Goal: Find specific page/section: Find specific page/section

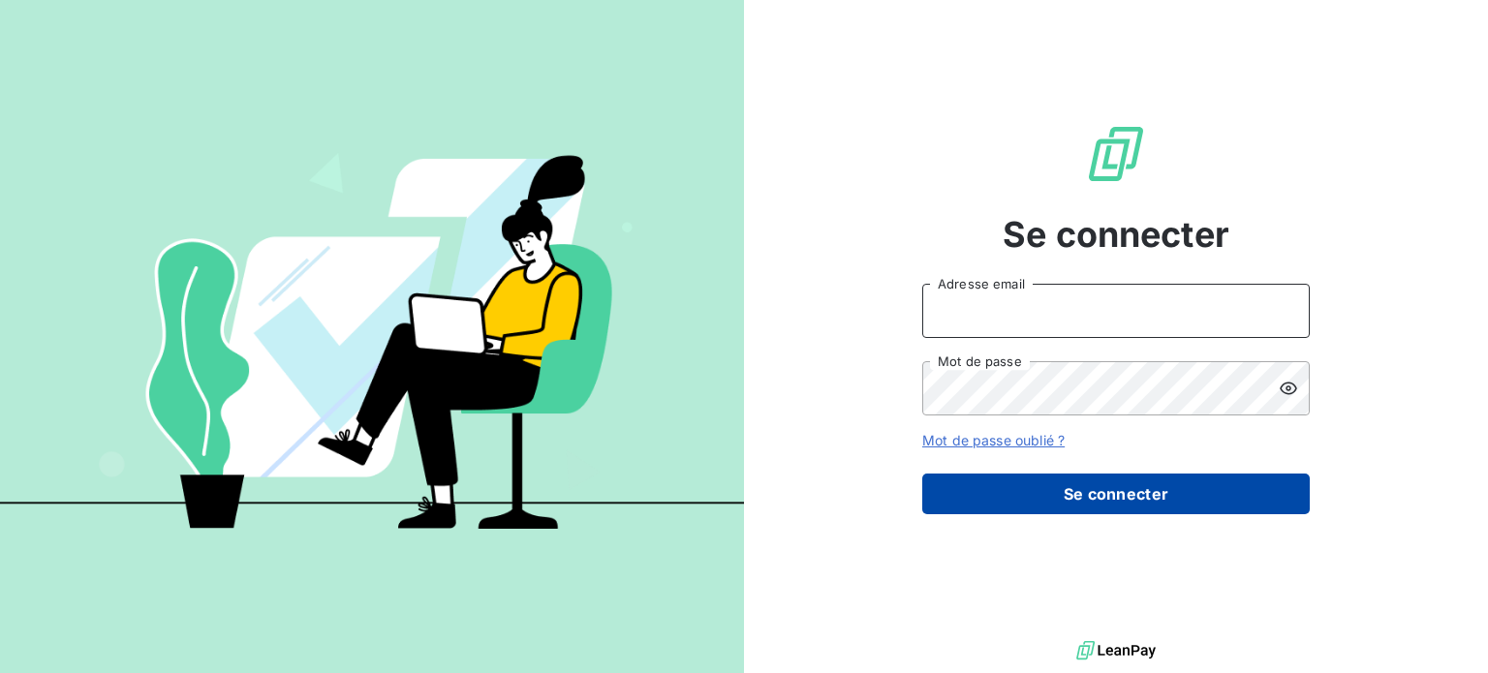
type input "kkane@cfa-afia.fr"
click at [1088, 491] on button "Se connecter" at bounding box center [1116, 494] width 388 height 41
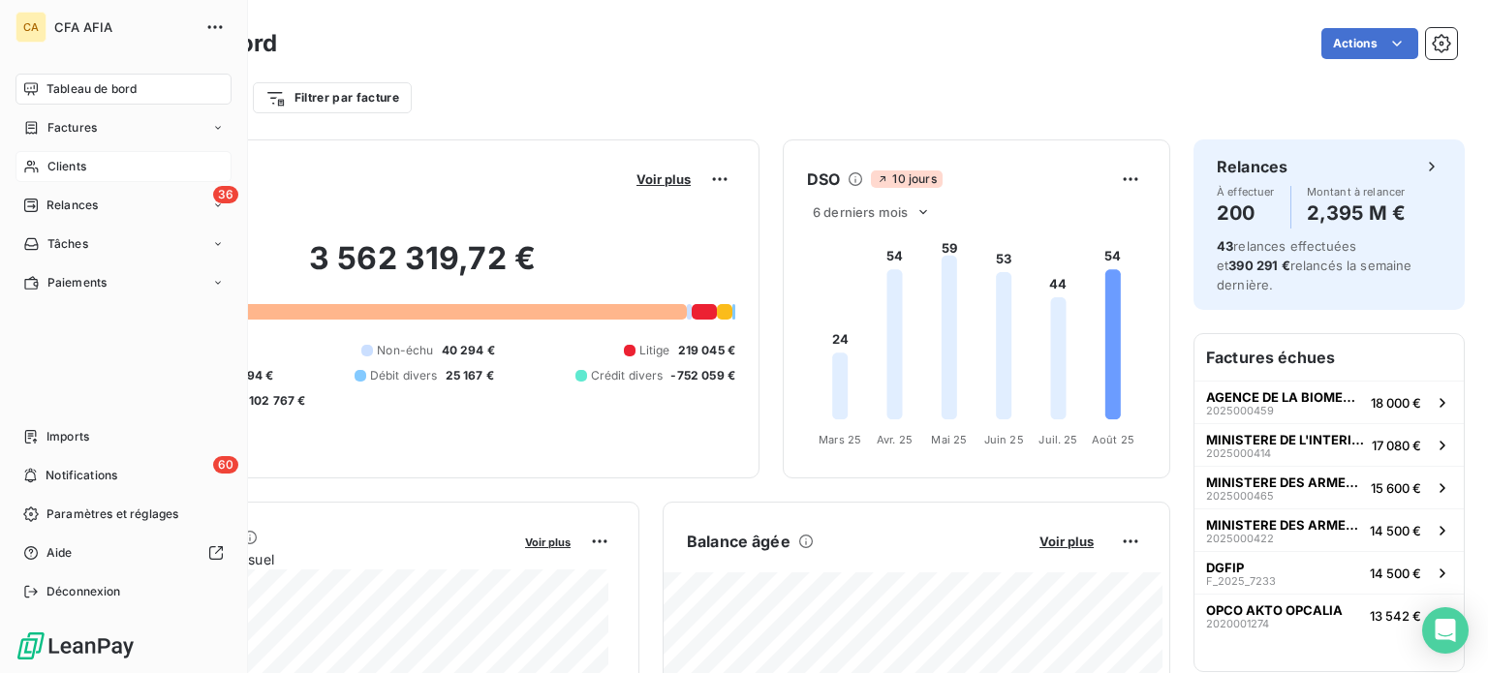
click at [61, 163] on span "Clients" at bounding box center [66, 166] width 39 height 17
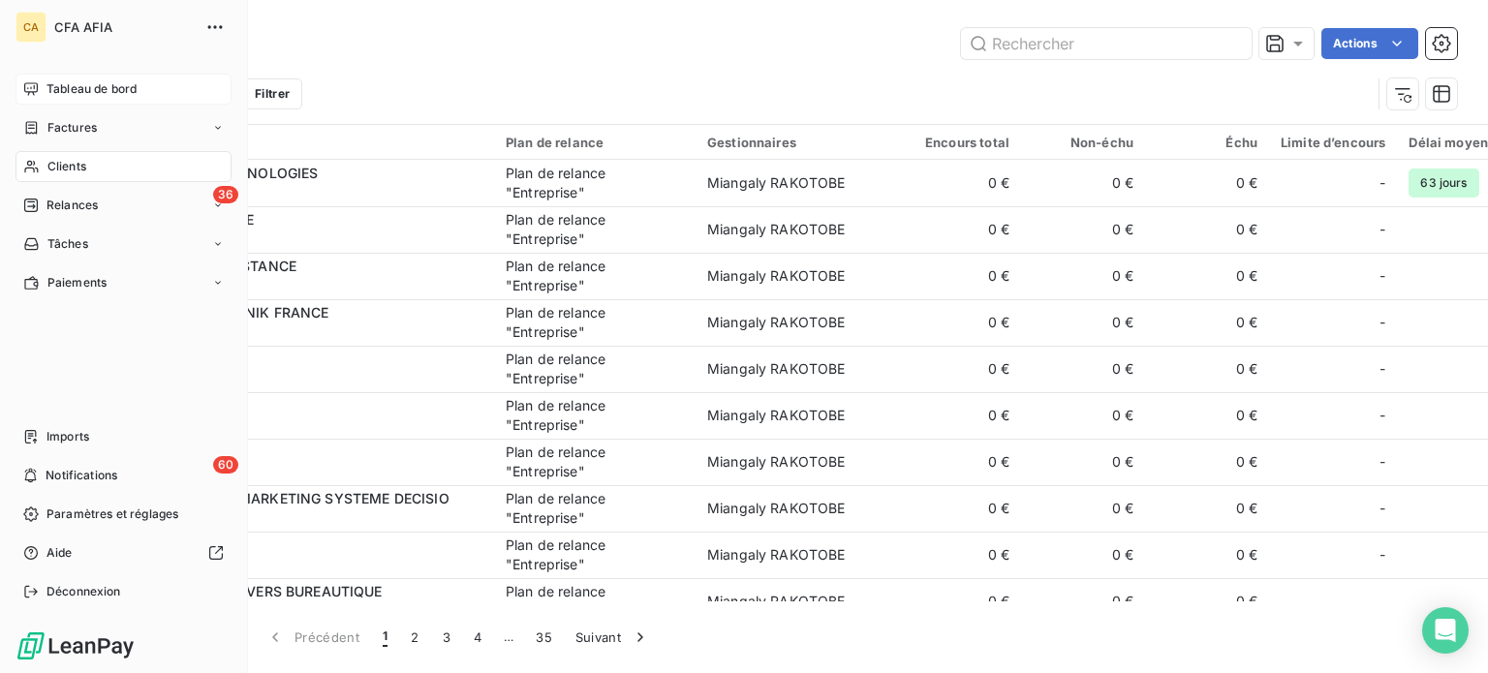
click at [63, 86] on span "Tableau de bord" at bounding box center [92, 88] width 90 height 17
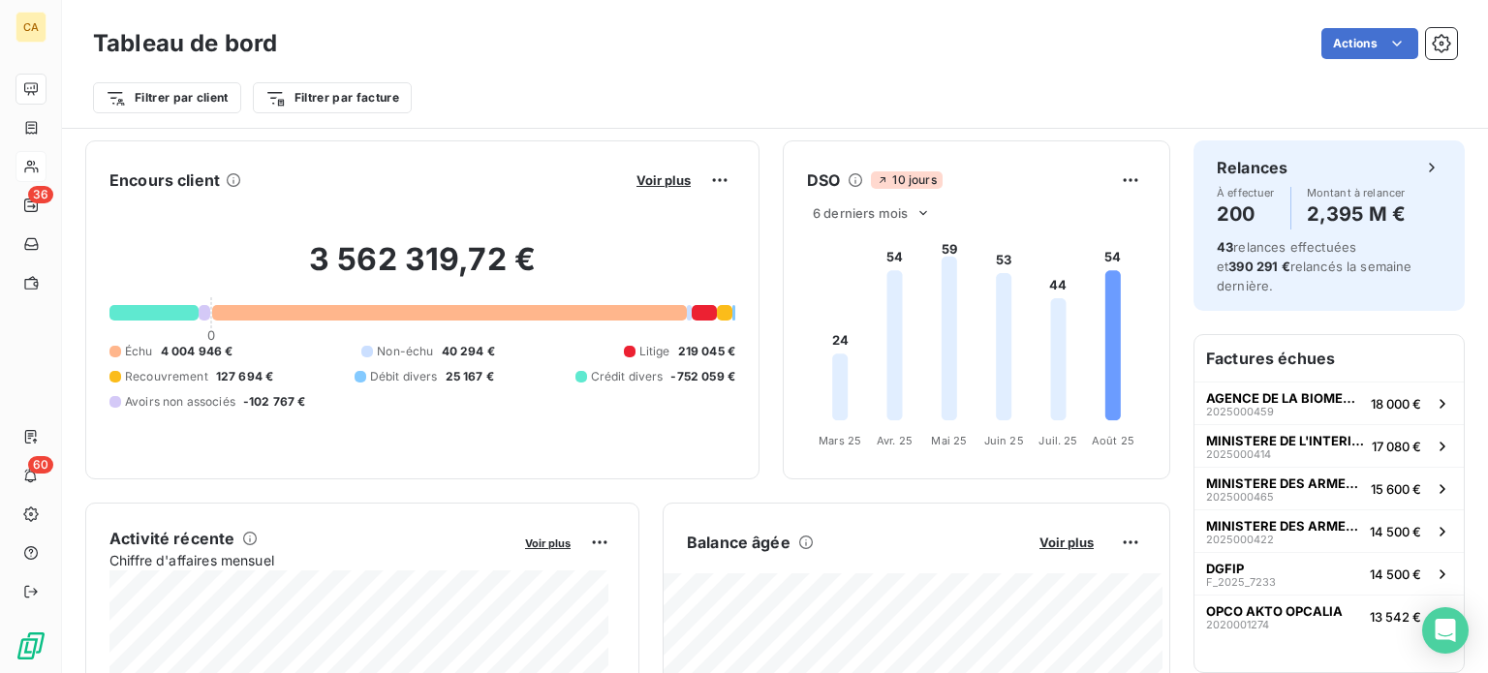
scroll to position [194, 0]
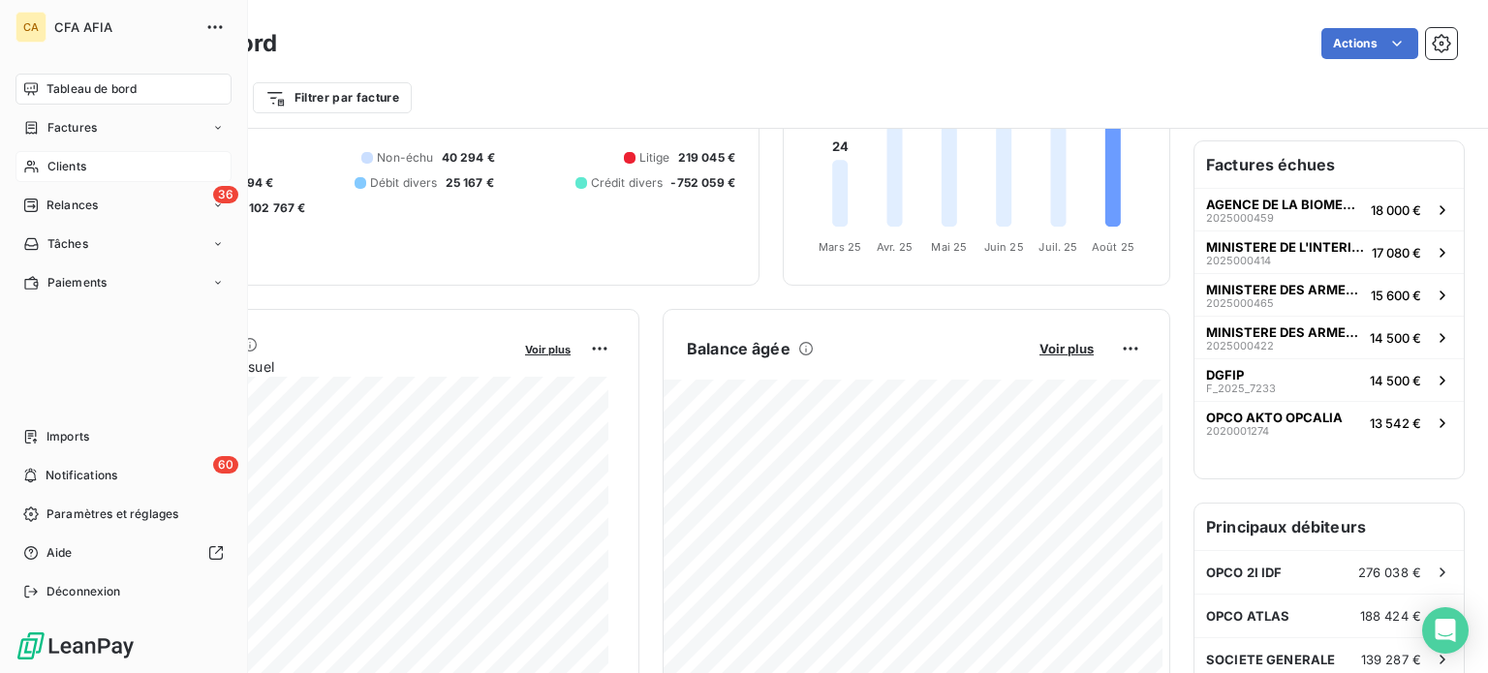
click at [58, 168] on span "Clients" at bounding box center [66, 166] width 39 height 17
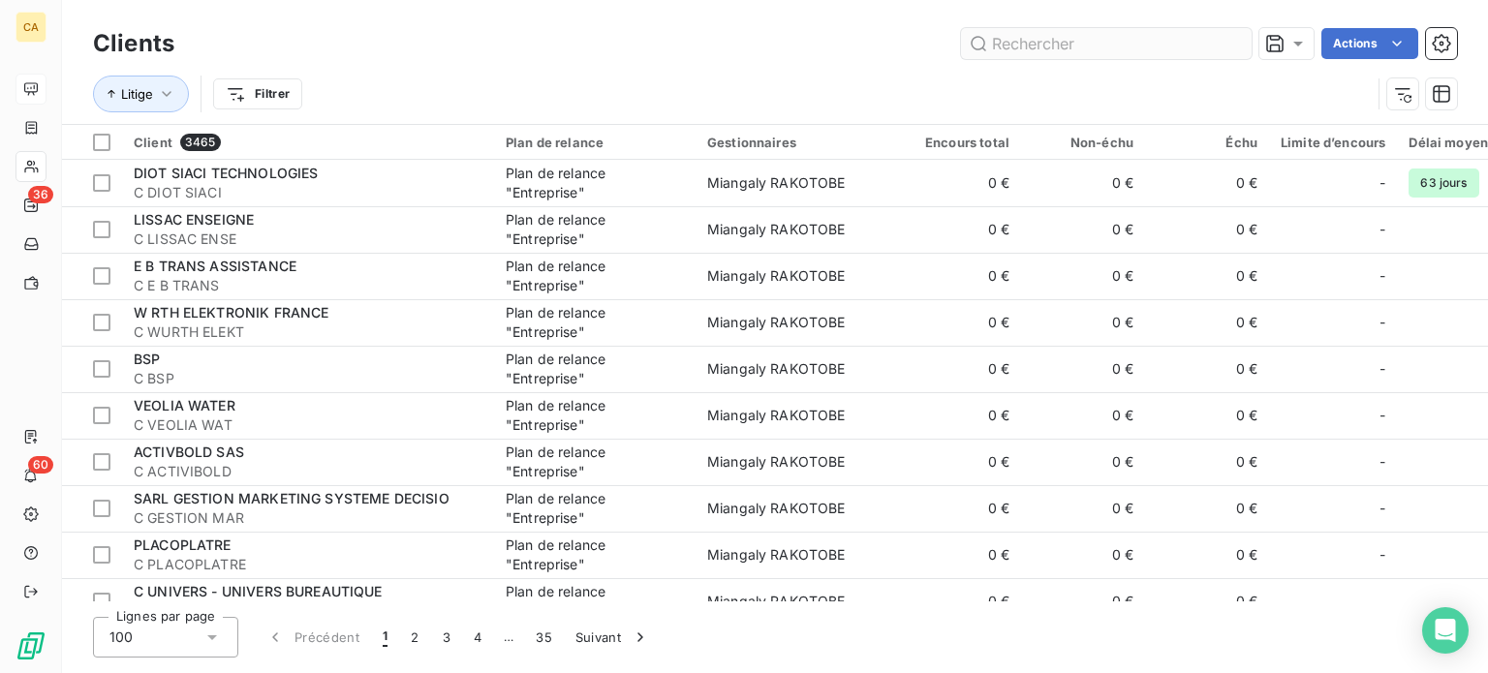
click at [1073, 44] on input "text" at bounding box center [1106, 43] width 291 height 31
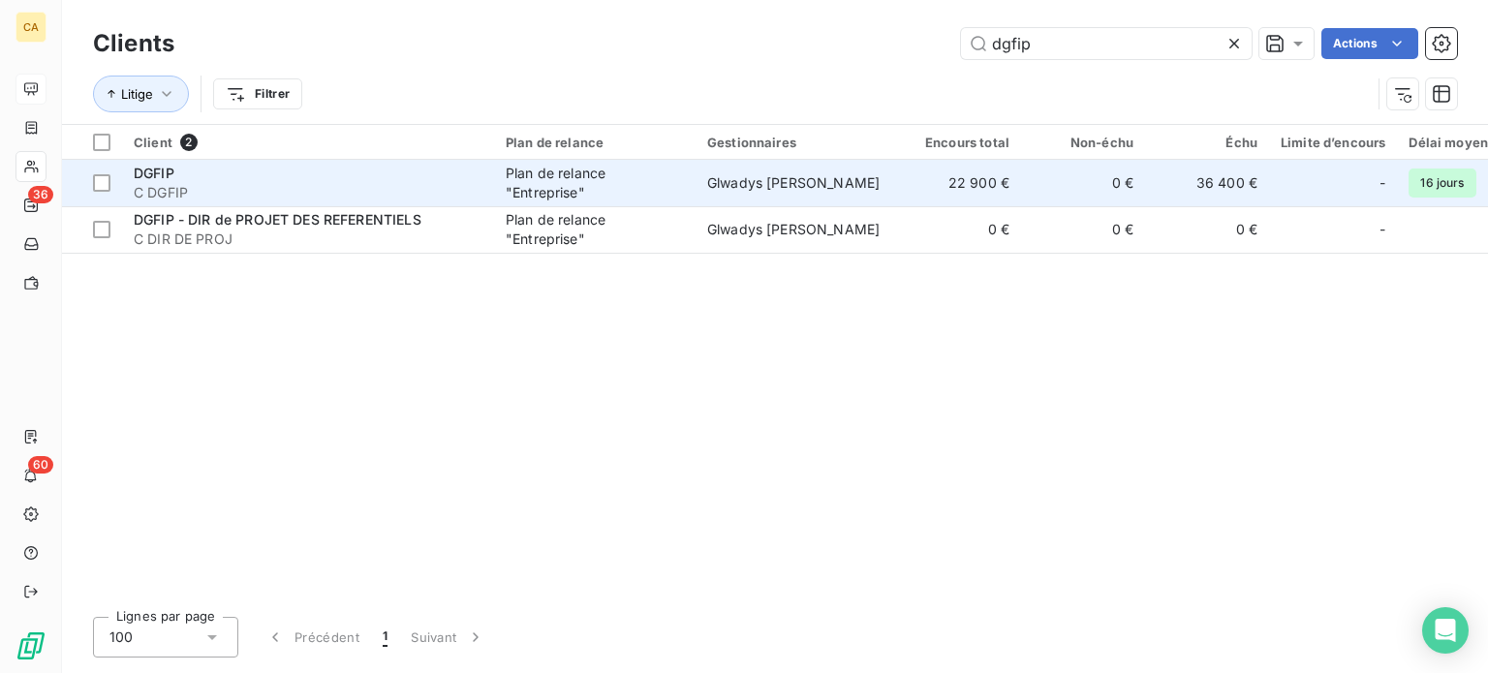
type input "dgfip"
click at [784, 185] on span "Glwadys [PERSON_NAME]" at bounding box center [793, 182] width 172 height 16
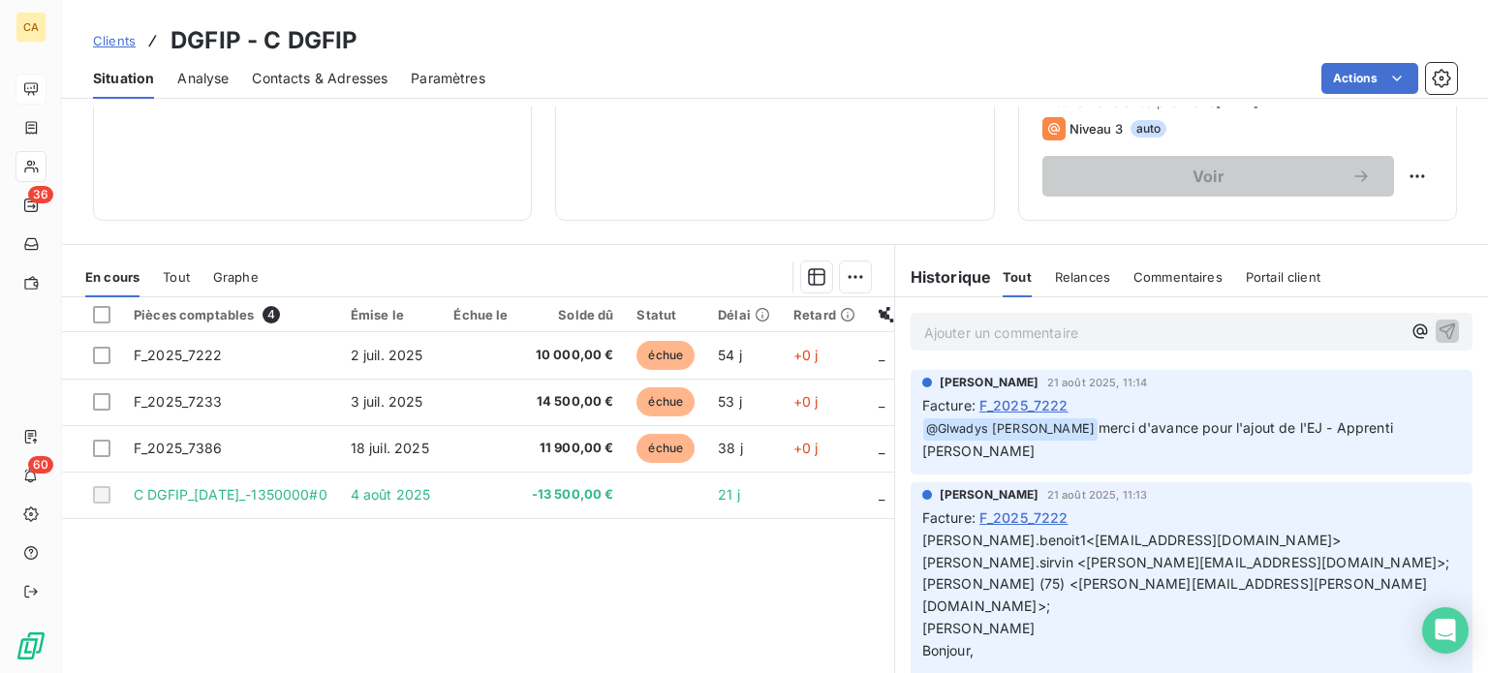
scroll to position [349, 0]
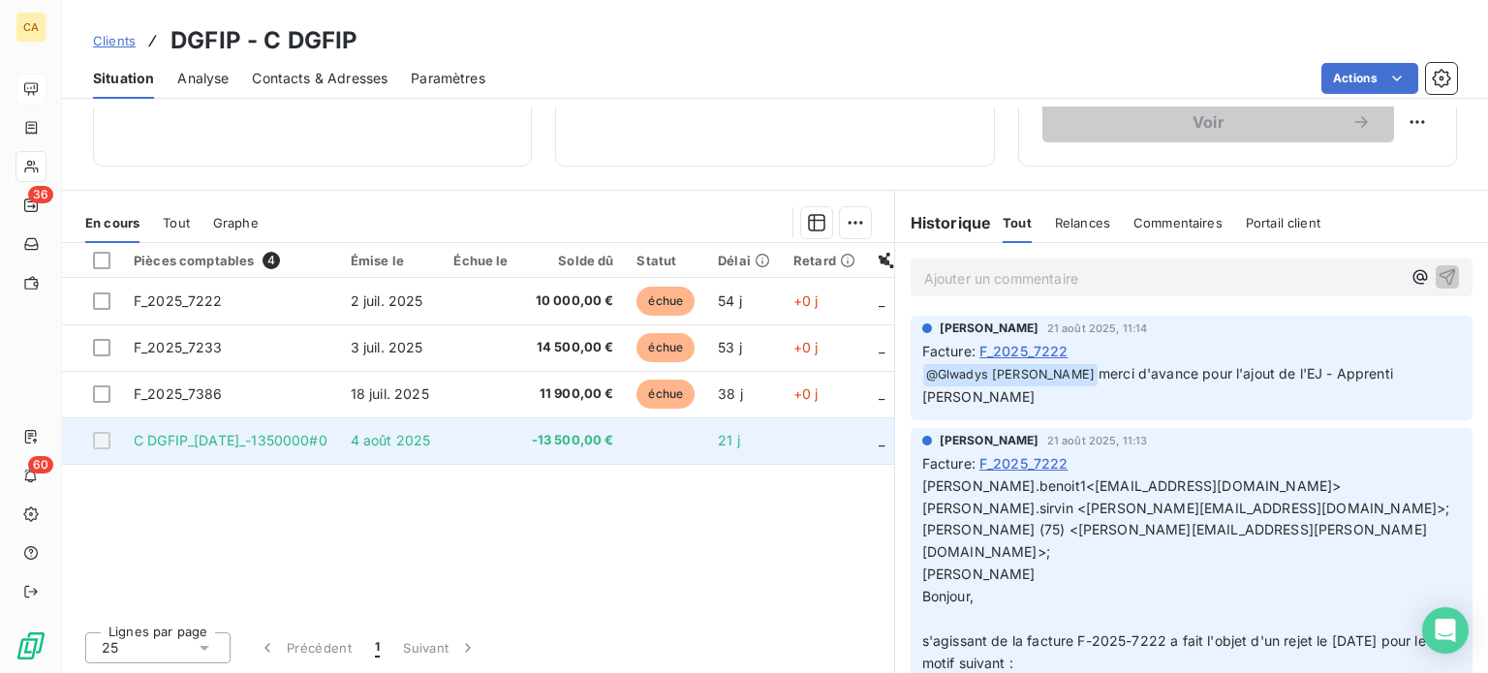
click at [562, 445] on td "-13 500,00 €" at bounding box center [573, 441] width 106 height 47
